Goal: Transaction & Acquisition: Purchase product/service

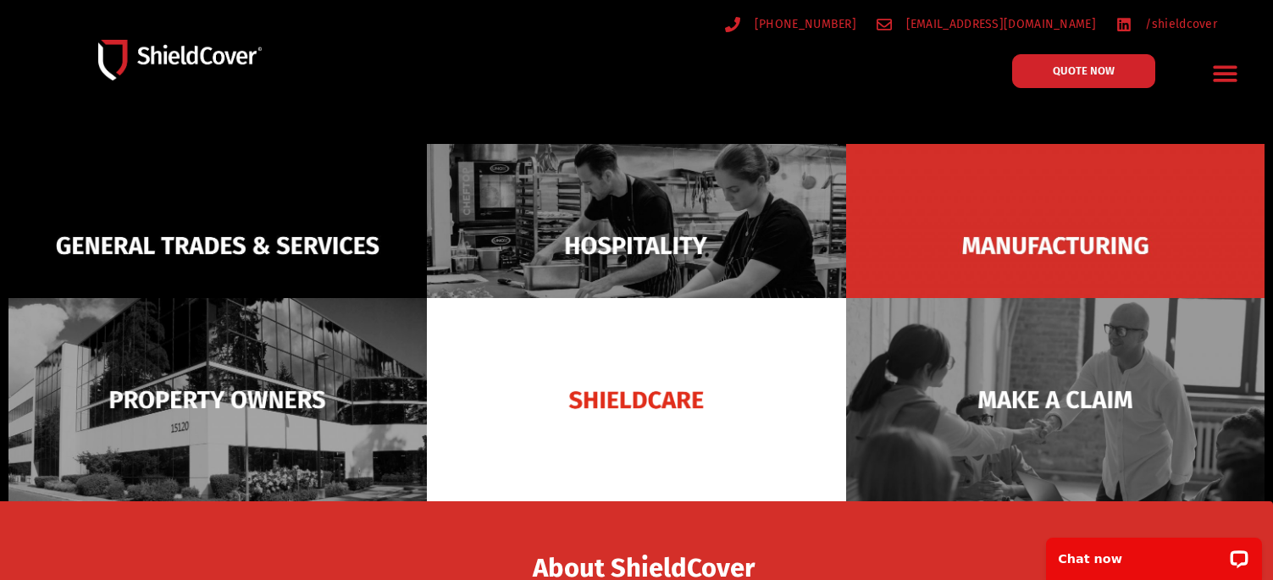
scroll to position [339, 0]
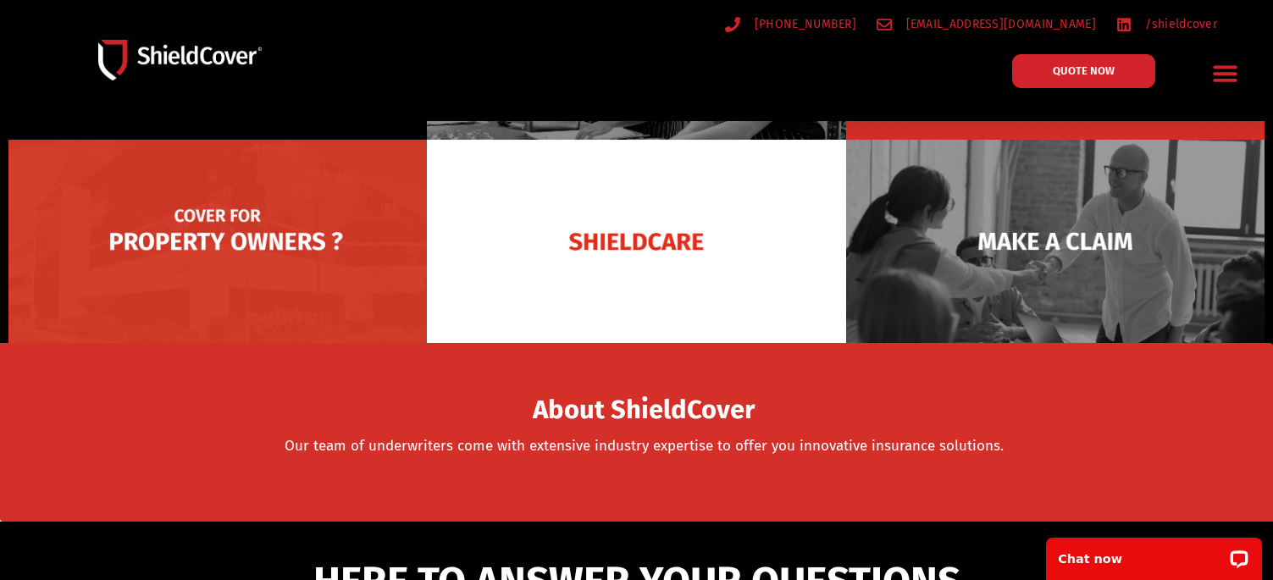
click at [307, 271] on img at bounding box center [217, 241] width 418 height 203
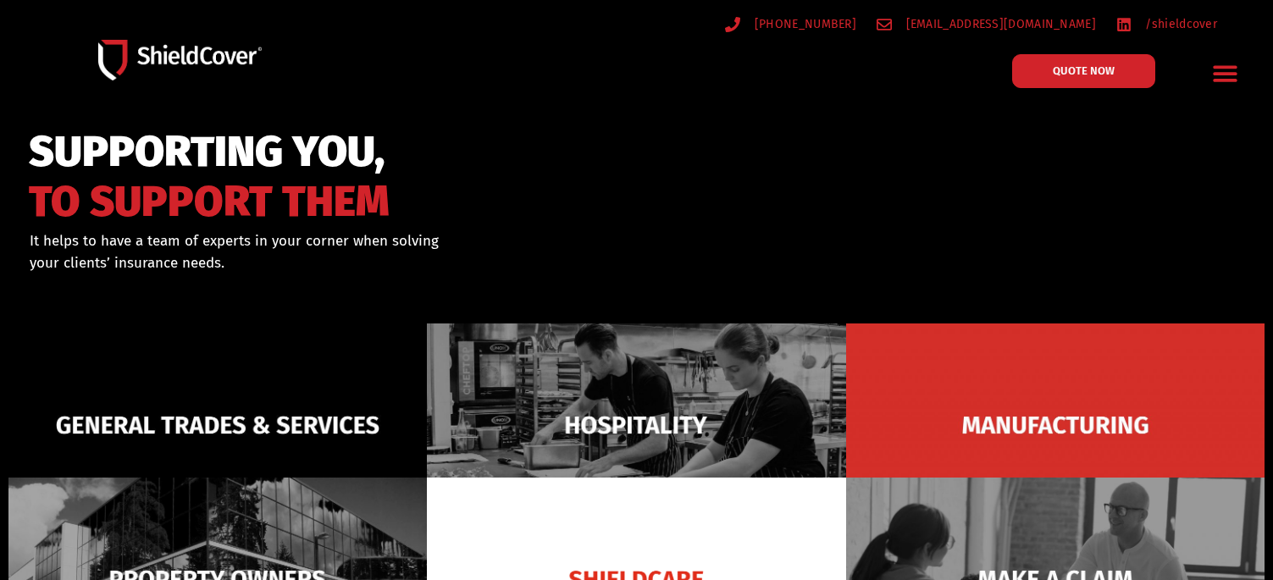
scroll to position [0, 0]
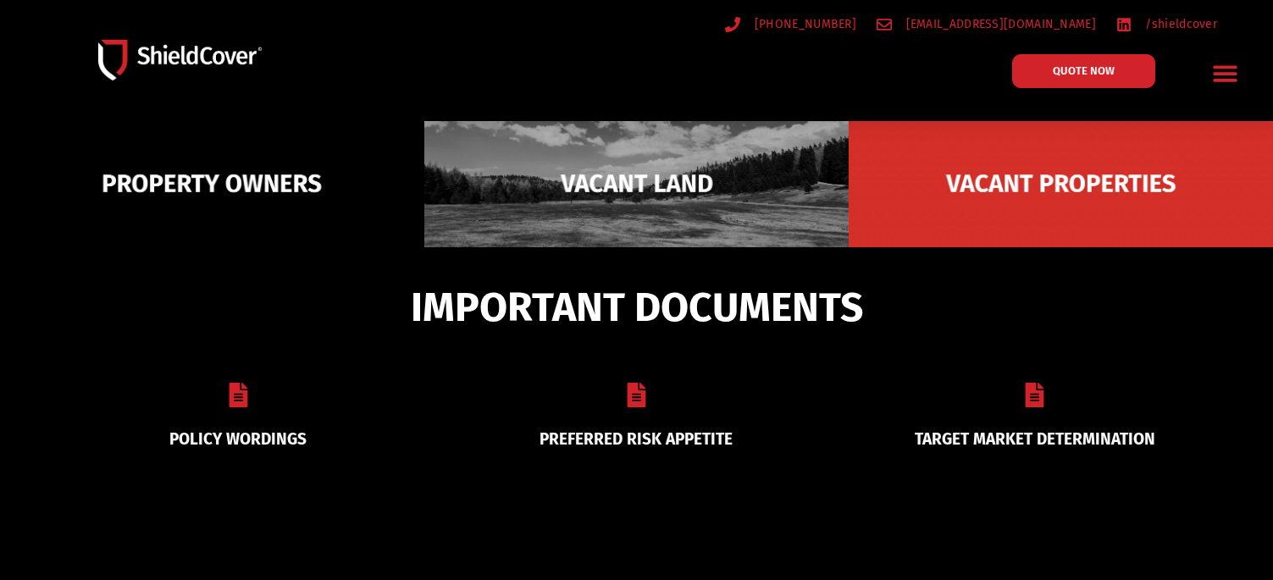
click at [478, 30] on div "(07) 3510 9535 hello@shieldcover.com.au /shieldcover QUOTE NOW General Trades &…" at bounding box center [636, 60] width 1233 height 102
click at [863, 500] on section "IMPORTANT DOCUMENTS POLICY WORDINGS PREFERRED RISK APPETITE TARGET MARKET DETER…" at bounding box center [636, 397] width 1273 height 301
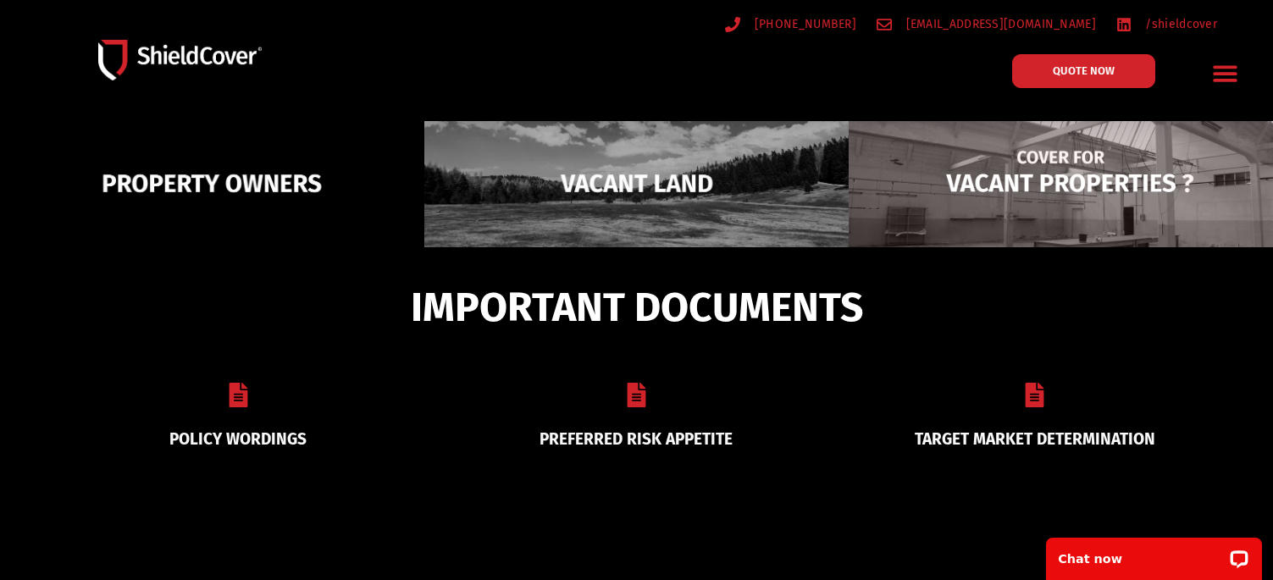
click at [1083, 185] on img at bounding box center [1060, 183] width 424 height 206
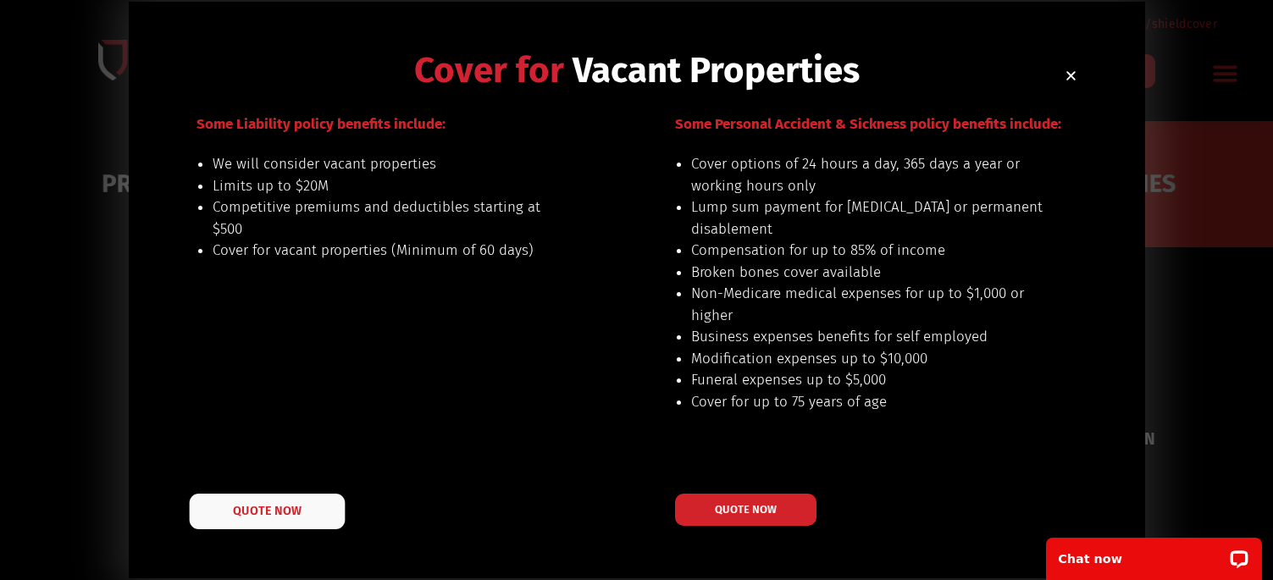
click at [275, 511] on span "QUOTE NOW" at bounding box center [267, 511] width 68 height 12
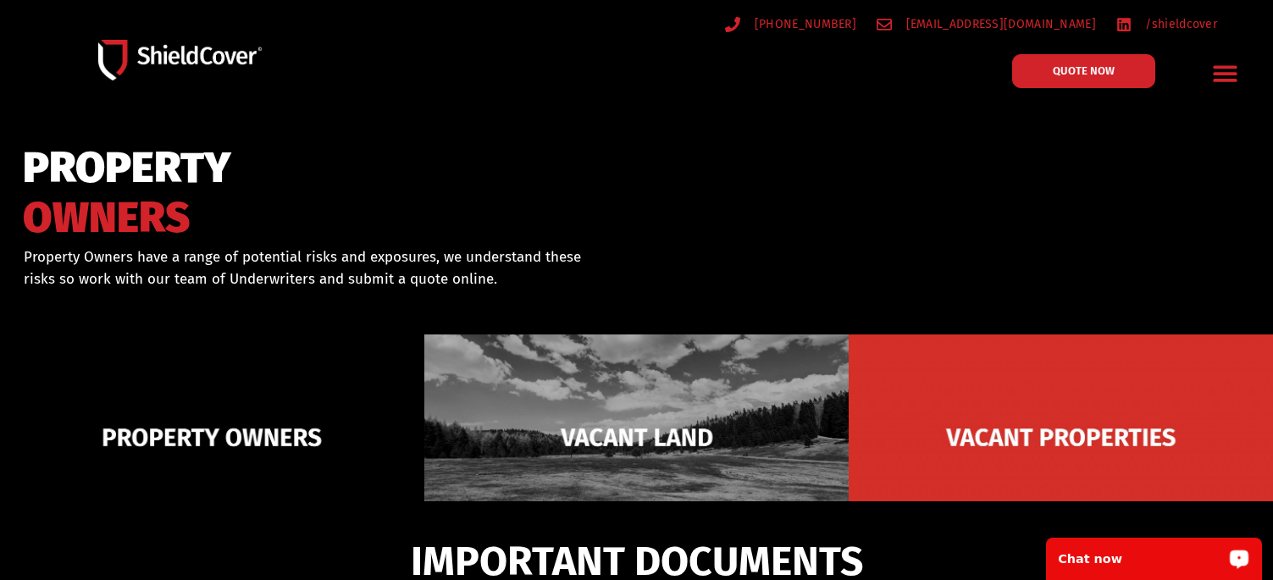
click at [1176, 568] on div "Chat now" at bounding box center [1154, 559] width 216 height 42
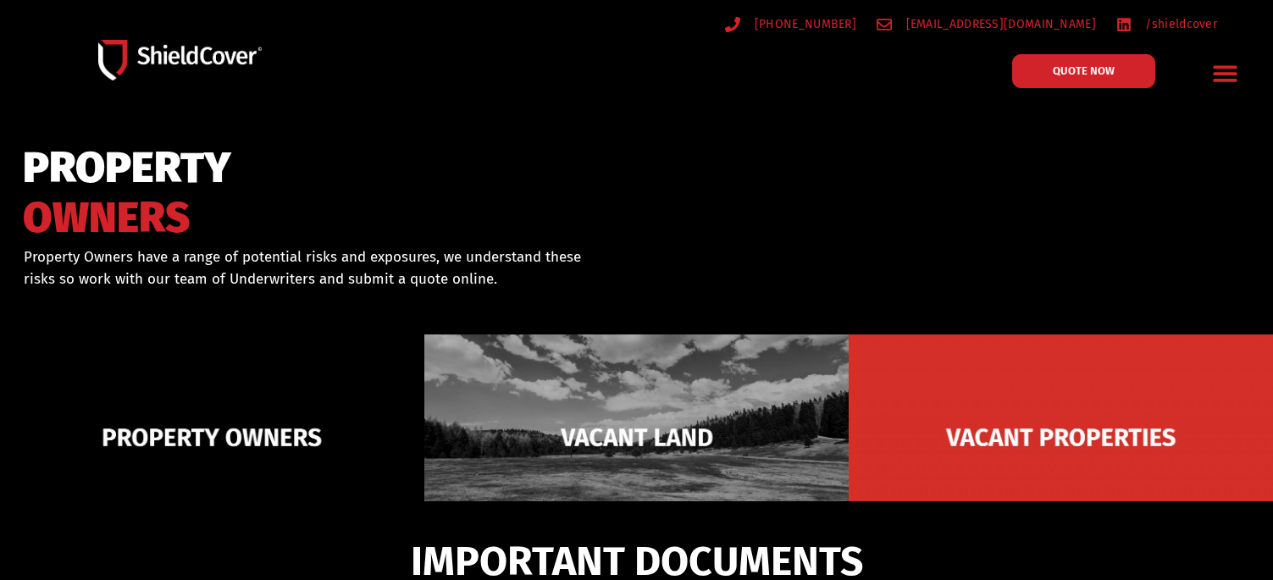
click at [791, 149] on div at bounding box center [636, 233] width 1273 height 224
click at [721, 242] on div "PROPERTY OWNERS Property Owners have a range of potential risks and exposures, …" at bounding box center [636, 282] width 1273 height 117
